Goal: Task Accomplishment & Management: Use online tool/utility

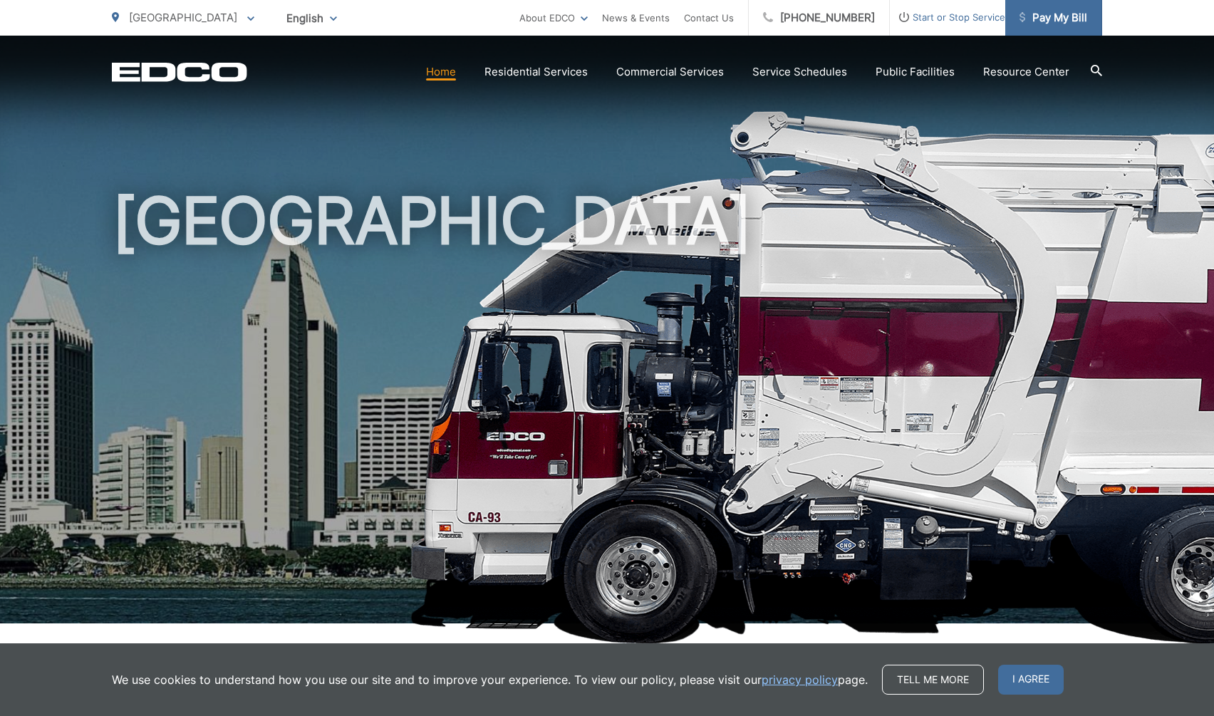
click at [1048, 24] on span "Pay My Bill" at bounding box center [1053, 17] width 68 height 17
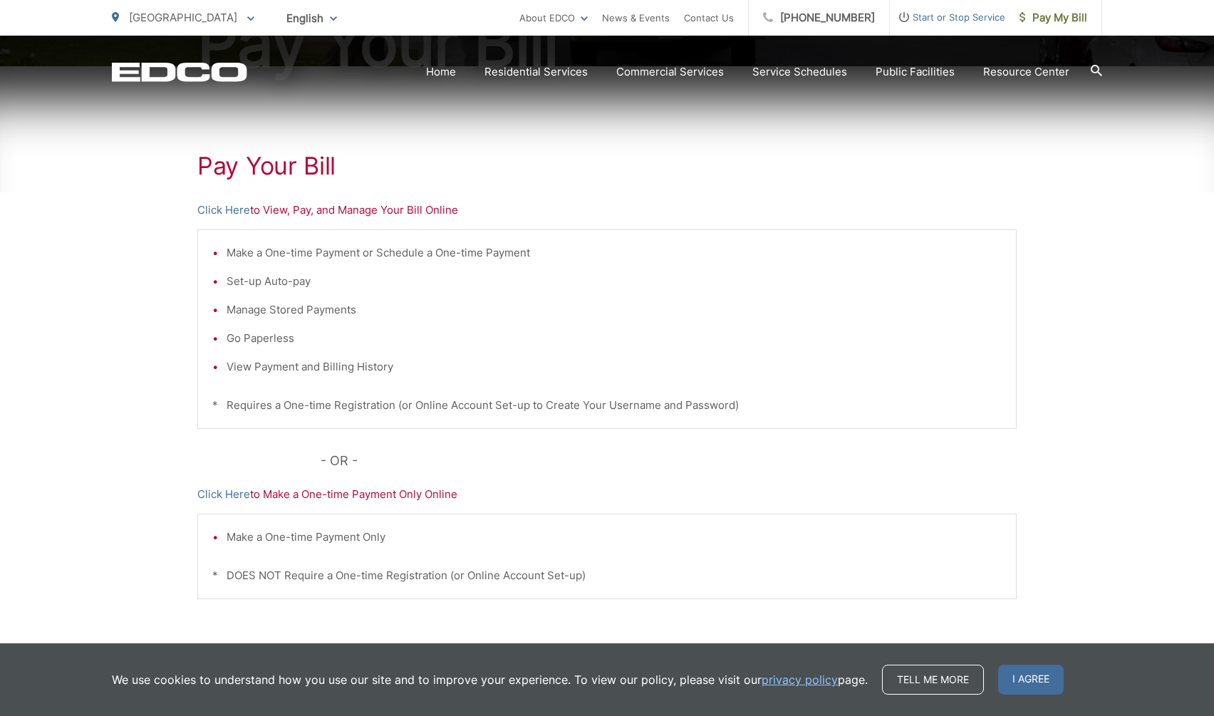
scroll to position [239, 0]
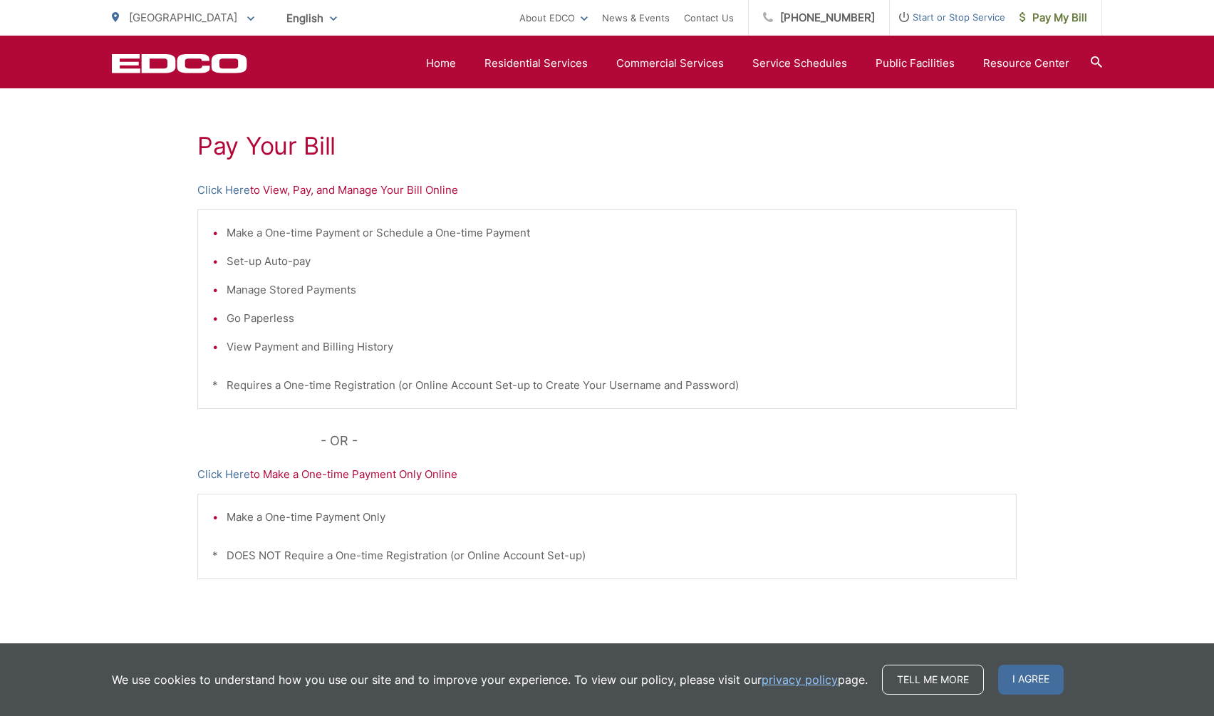
click at [419, 191] on p "Click Here to View, Pay, and Manage Your Bill Online" at bounding box center [606, 190] width 819 height 17
click at [226, 194] on link "Click Here" at bounding box center [223, 190] width 53 height 17
